Goal: Check status: Check status

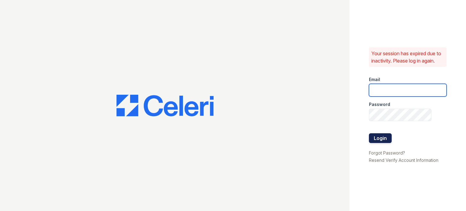
type input "jmyles@trinity-pm.com"
click at [377, 136] on button "Login" at bounding box center [380, 138] width 23 height 10
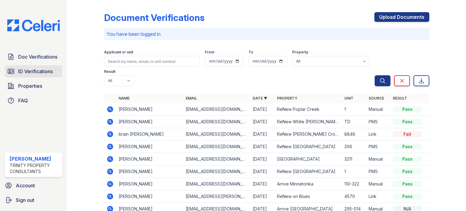
click at [27, 71] on span "ID Verifications" at bounding box center [35, 71] width 35 height 7
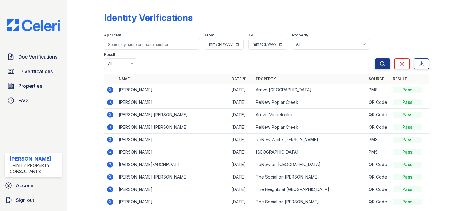
click at [144, 38] on div "Applicant" at bounding box center [152, 36] width 96 height 6
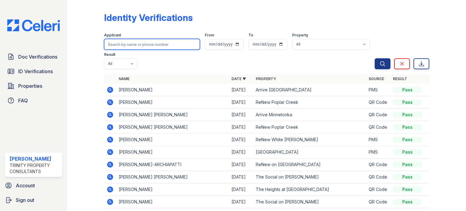
click at [144, 41] on input "search" at bounding box center [152, 44] width 96 height 11
type input "[PERSON_NAME]"
click at [375, 58] on button "Search" at bounding box center [383, 63] width 16 height 11
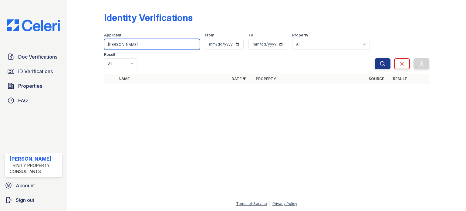
click at [132, 46] on input "[PERSON_NAME]" at bounding box center [152, 44] width 96 height 11
click at [132, 45] on input "[PERSON_NAME]" at bounding box center [152, 44] width 96 height 11
click at [113, 46] on input "[PERSON_NAME]" at bounding box center [152, 44] width 96 height 11
type input "[PERSON_NAME]"
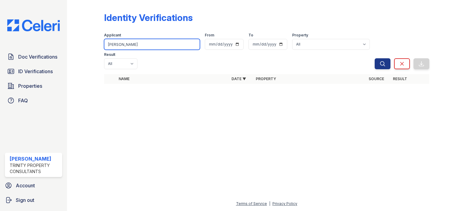
click at [375, 58] on button "Search" at bounding box center [383, 63] width 16 height 11
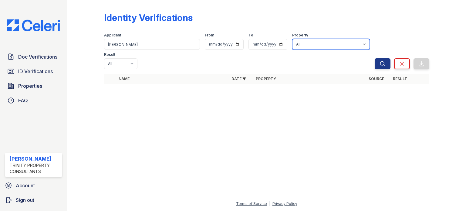
click at [292, 48] on select "All 888 at [GEOGRAPHIC_DATA] [GEOGRAPHIC_DATA][PERSON_NAME] [GEOGRAPHIC_DATA] […" at bounding box center [331, 44] width 78 height 11
select select "90"
click at [292, 39] on select "All 888 at [GEOGRAPHIC_DATA] [GEOGRAPHIC_DATA][PERSON_NAME] [GEOGRAPHIC_DATA] […" at bounding box center [331, 44] width 78 height 11
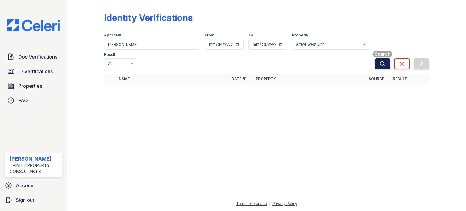
click at [378, 58] on button "Search" at bounding box center [383, 63] width 16 height 11
click at [380, 58] on button "Search" at bounding box center [383, 63] width 16 height 11
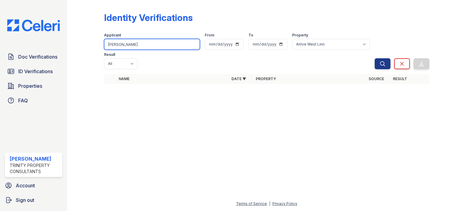
click at [145, 47] on input "[PERSON_NAME]" at bounding box center [152, 44] width 96 height 11
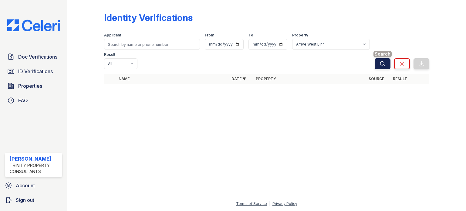
click at [377, 58] on button "Search" at bounding box center [383, 63] width 16 height 11
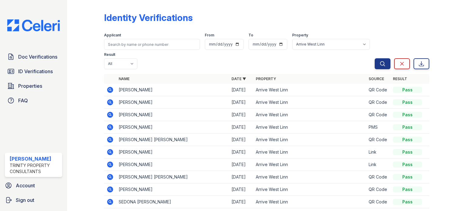
click at [112, 92] on icon at bounding box center [110, 89] width 7 height 7
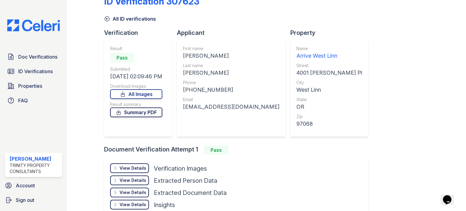
scroll to position [30, 0]
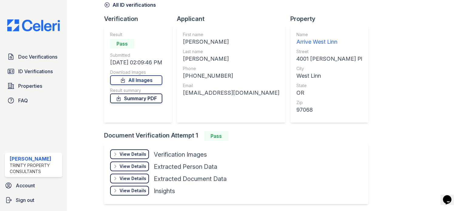
click at [150, 102] on link "Summary PDF" at bounding box center [136, 98] width 52 height 10
click at [118, 4] on link "All ID verifications" at bounding box center [130, 4] width 52 height 7
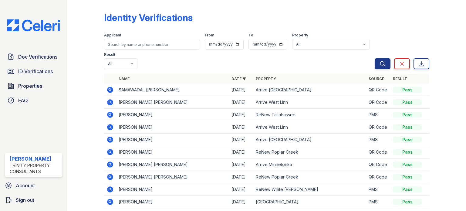
click at [110, 103] on icon at bounding box center [110, 102] width 6 height 6
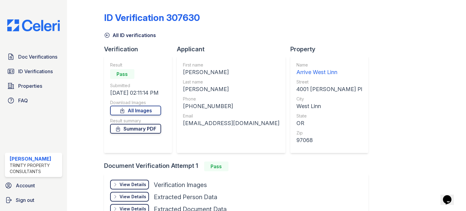
click at [146, 127] on link "Summary PDF" at bounding box center [135, 129] width 51 height 10
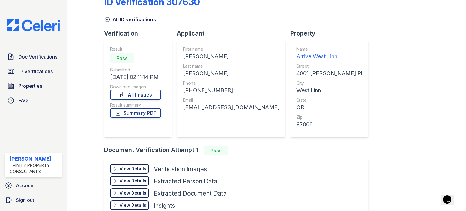
scroll to position [30, 0]
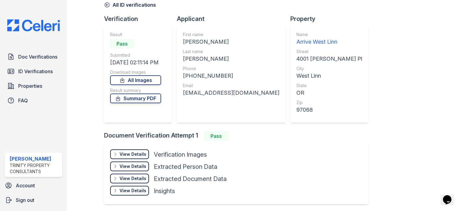
click at [127, 151] on div "View Details Details" at bounding box center [129, 154] width 39 height 10
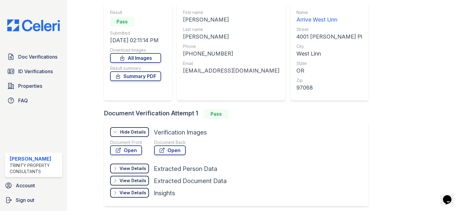
scroll to position [76, 0]
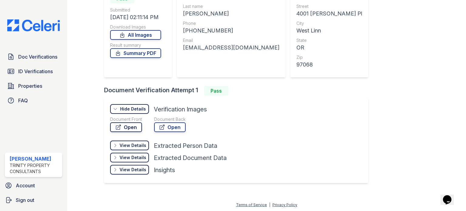
click at [125, 125] on link "Open" at bounding box center [126, 127] width 32 height 10
